Goal: Feedback & Contribution: Submit feedback/report problem

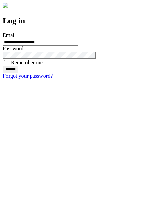
type input "**********"
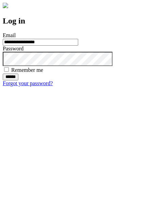
click at [18, 80] on input "******" at bounding box center [11, 76] width 16 height 7
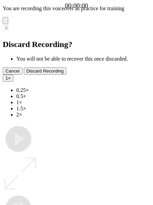
type input "**********"
